Goal: Information Seeking & Learning: Compare options

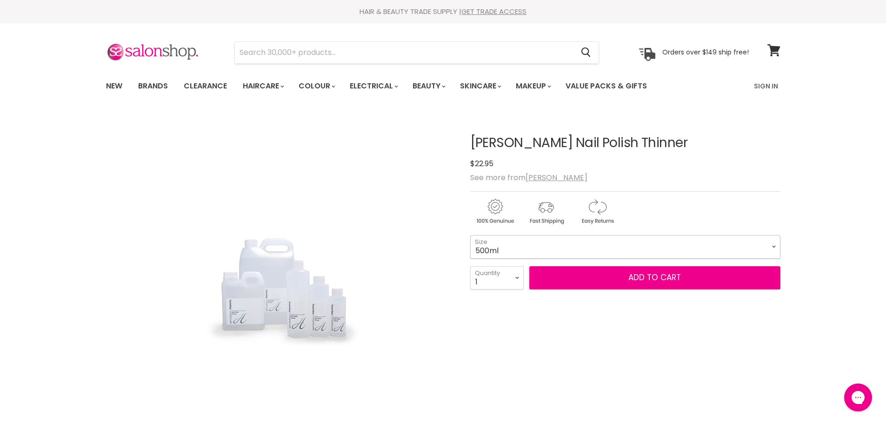
click at [773, 246] on select "125ml 250ml 500ml 1 Litre" at bounding box center [625, 246] width 310 height 23
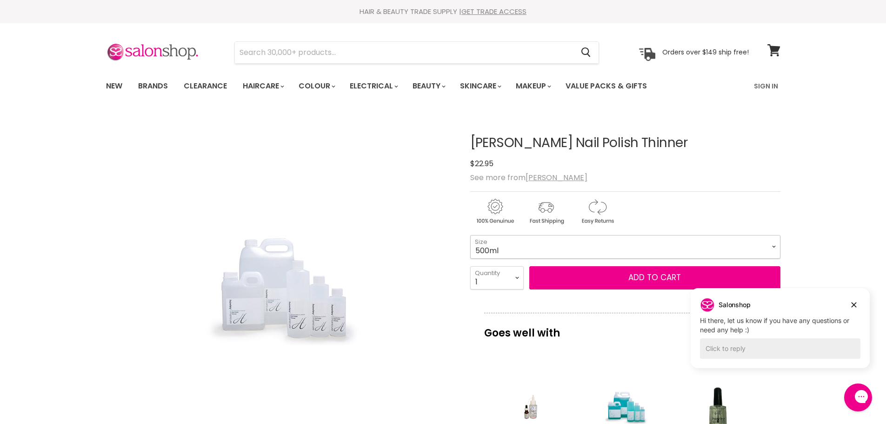
click at [777, 246] on select "125ml 250ml 500ml 1 Litre" at bounding box center [625, 246] width 310 height 23
select select "125ml"
click at [470, 235] on select "125ml 250ml 500ml 1 Litre" at bounding box center [625, 246] width 310 height 23
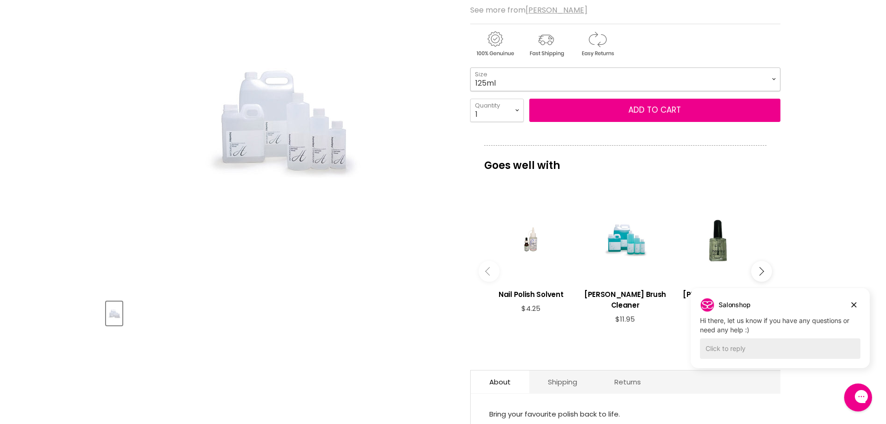
scroll to position [186, 0]
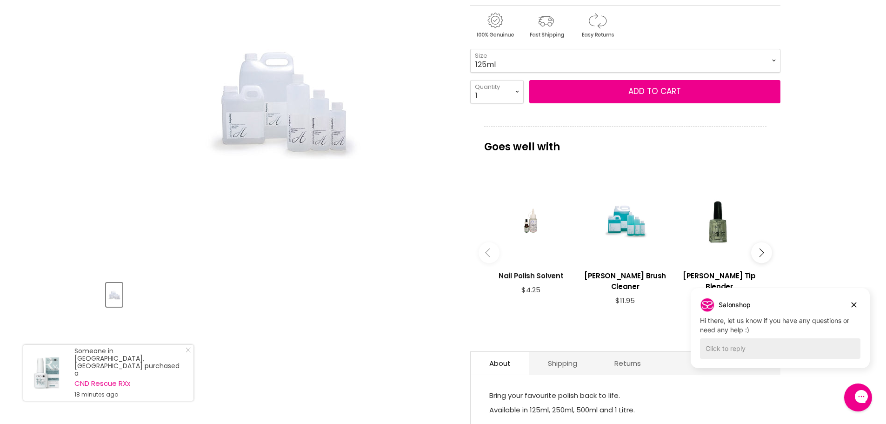
click at [528, 273] on h3 "Nail Polish Solvent" at bounding box center [531, 275] width 85 height 11
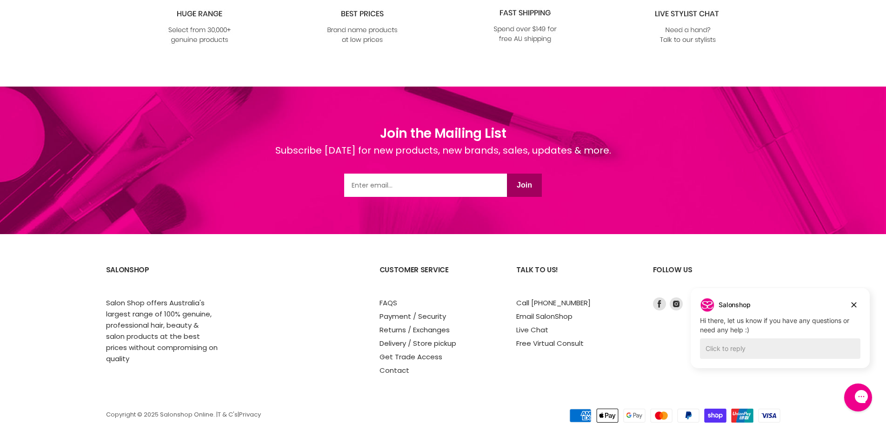
scroll to position [1114, 0]
